Goal: Task Accomplishment & Management: Use online tool/utility

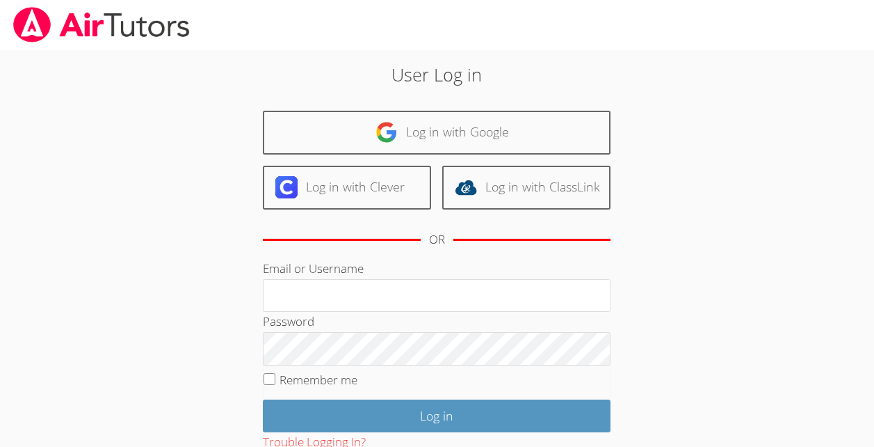
click at [321, 249] on div "OR" at bounding box center [437, 239] width 348 height 38
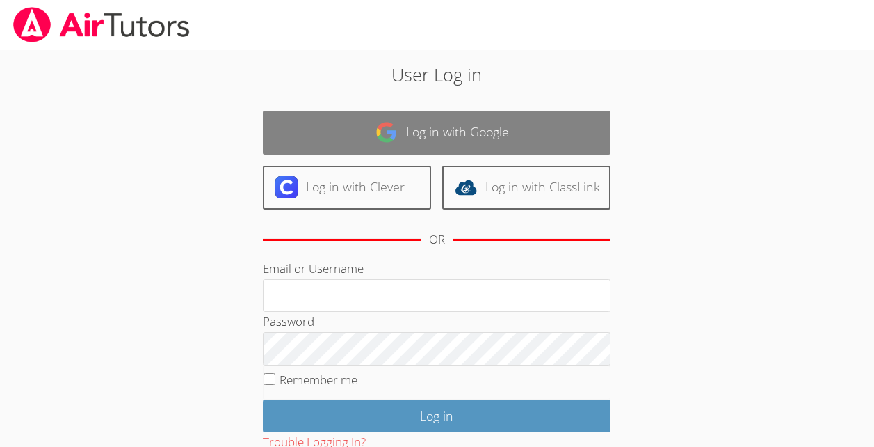
click at [533, 141] on link "Log in with Google" at bounding box center [437, 133] width 348 height 44
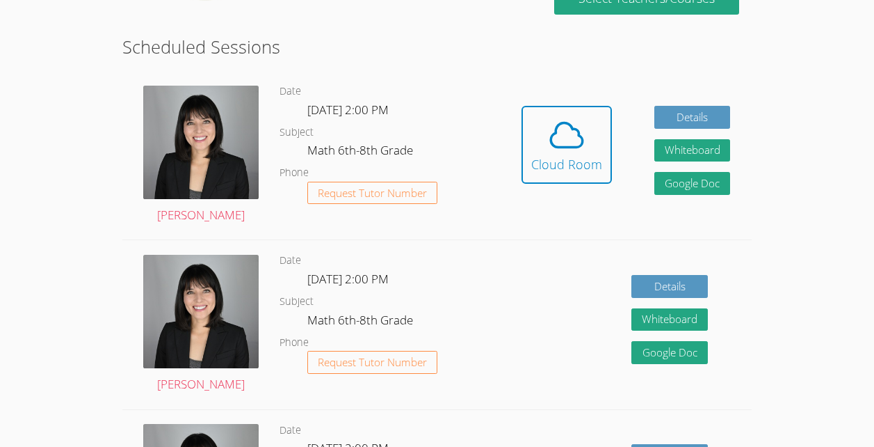
scroll to position [352, 0]
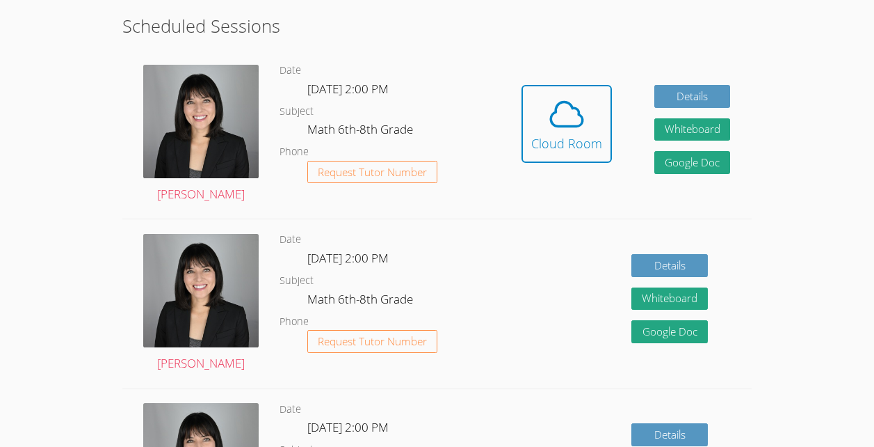
click at [291, 280] on dt "Subject" at bounding box center [297, 280] width 34 height 17
click at [551, 109] on icon at bounding box center [566, 114] width 39 height 39
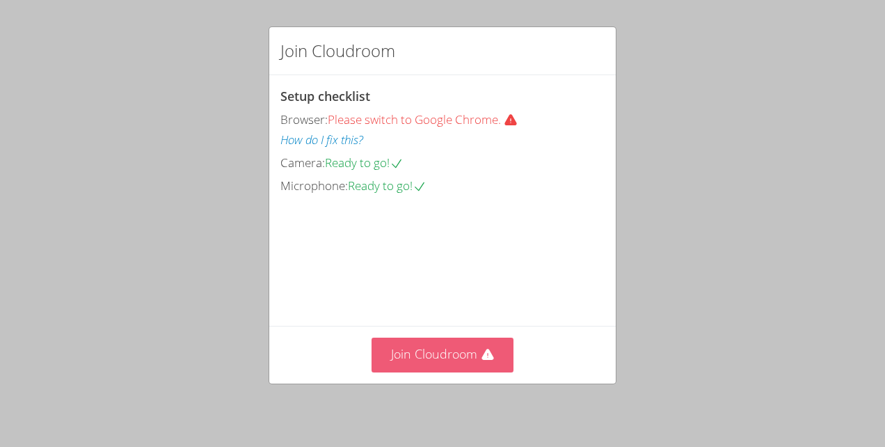
click at [472, 360] on button "Join Cloudroom" at bounding box center [442, 354] width 143 height 34
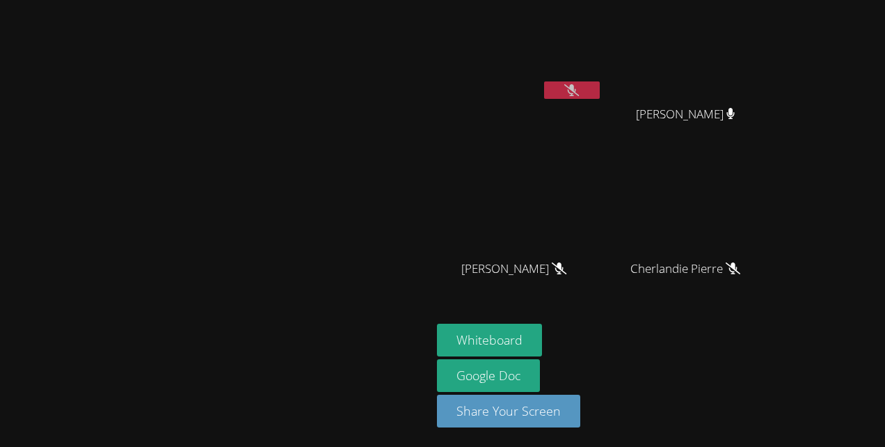
click at [111, 175] on video at bounding box center [215, 195] width 209 height 236
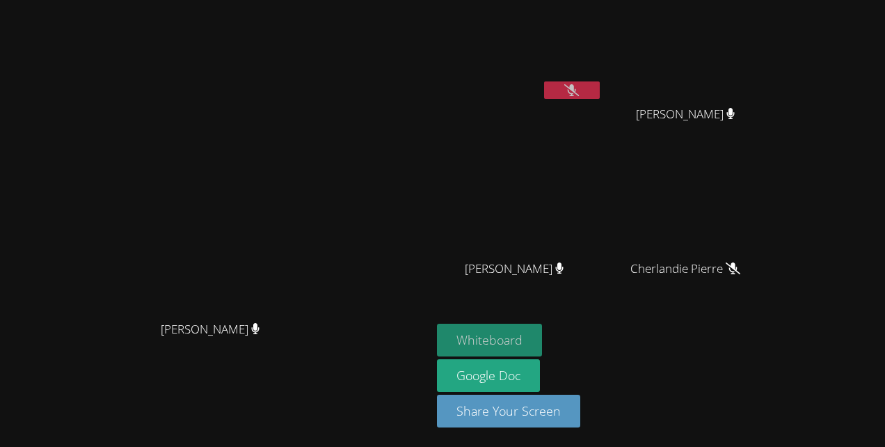
click at [472, 342] on button "Whiteboard" at bounding box center [489, 339] width 105 height 33
click at [578, 85] on button at bounding box center [572, 89] width 56 height 17
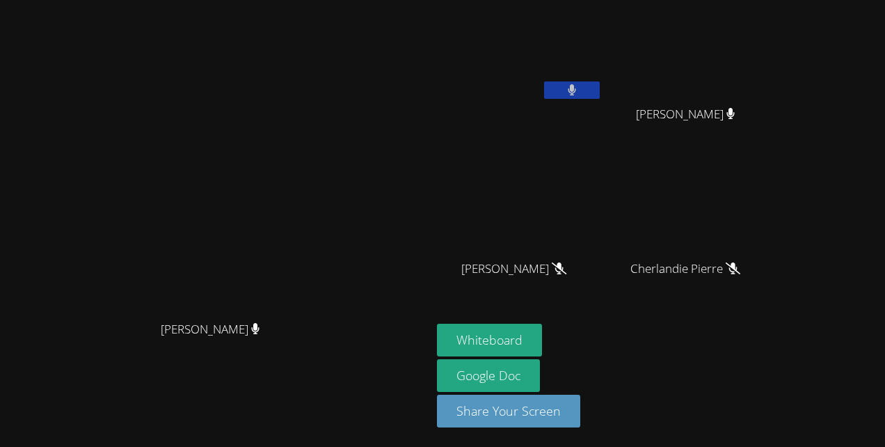
click at [576, 89] on icon at bounding box center [572, 90] width 8 height 12
click at [600, 96] on button at bounding box center [572, 89] width 56 height 17
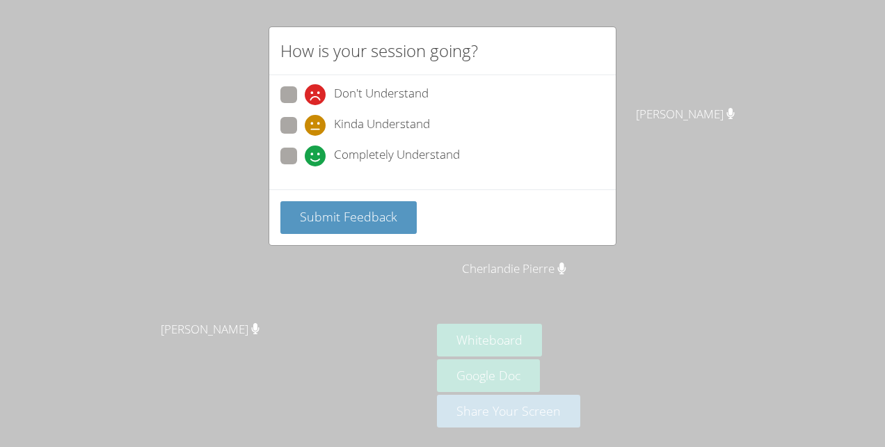
click at [298, 159] on label "Completely Understand" at bounding box center [369, 156] width 179 height 19
click at [305, 159] on input "Completely Understand" at bounding box center [311, 153] width 12 height 12
radio input "true"
click at [355, 214] on span "Submit Feedback" at bounding box center [348, 216] width 97 height 17
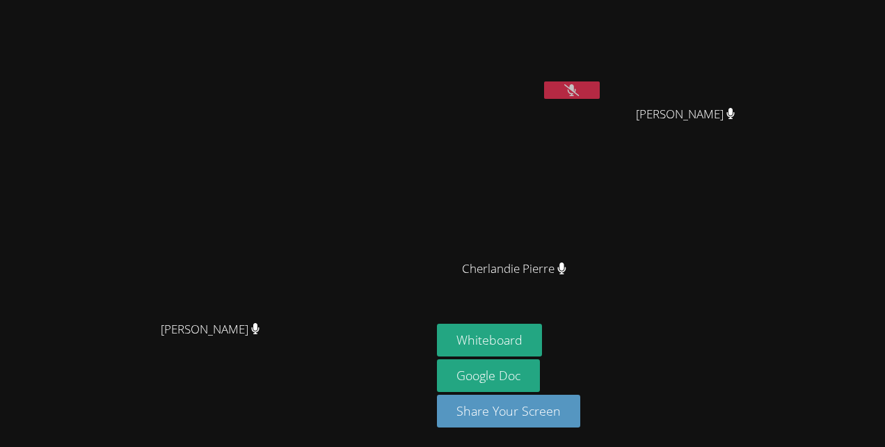
click at [579, 92] on icon at bounding box center [571, 90] width 15 height 12
